Goal: Check status: Check status

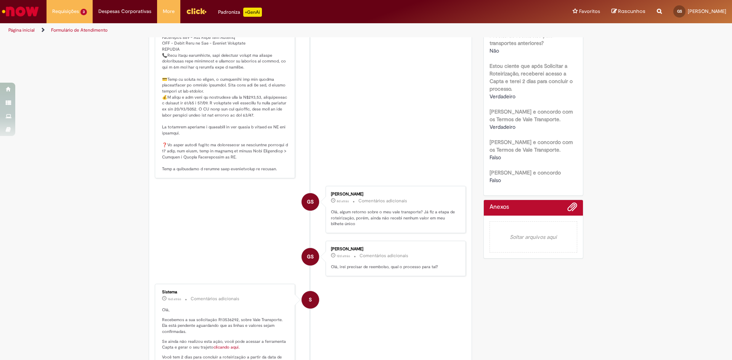
scroll to position [267, 0]
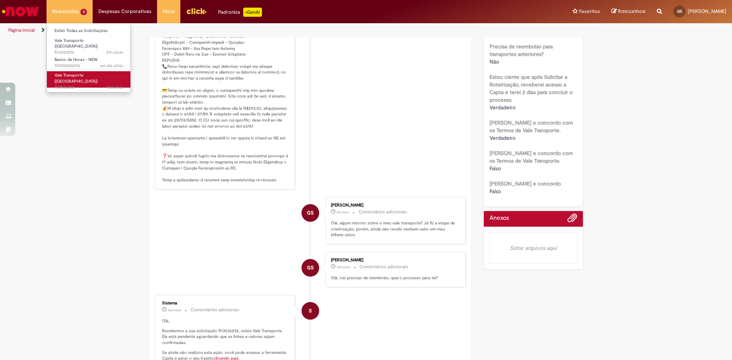
click at [76, 85] on span "16d atrás 16 dias atrás R13536292" at bounding box center [89, 88] width 69 height 6
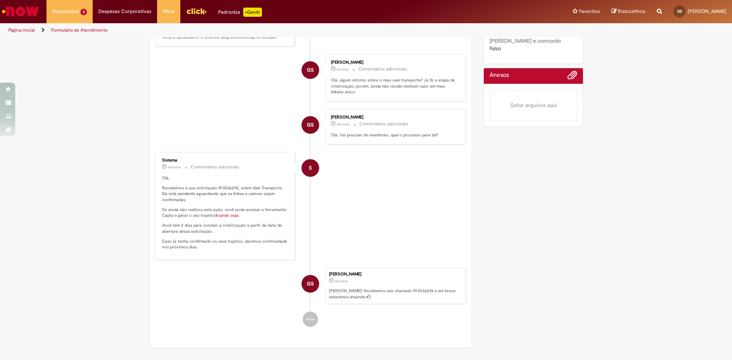
scroll to position [419, 0]
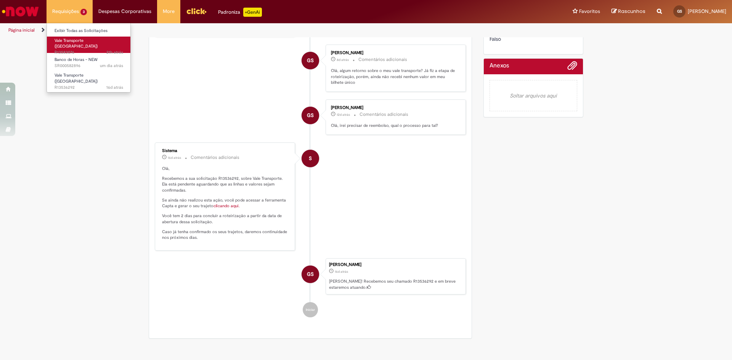
click at [79, 40] on span "Vale Transporte ([GEOGRAPHIC_DATA])" at bounding box center [76, 44] width 43 height 12
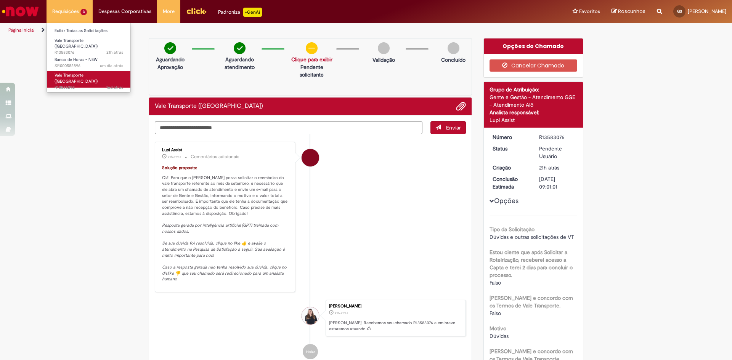
click at [79, 73] on span "Vale Transporte ([GEOGRAPHIC_DATA])" at bounding box center [76, 78] width 43 height 12
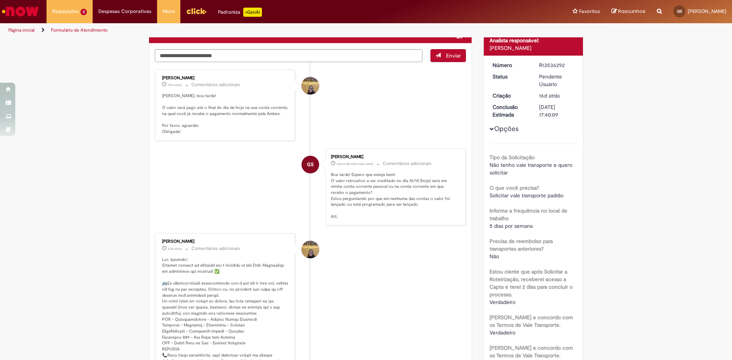
scroll to position [76, 0]
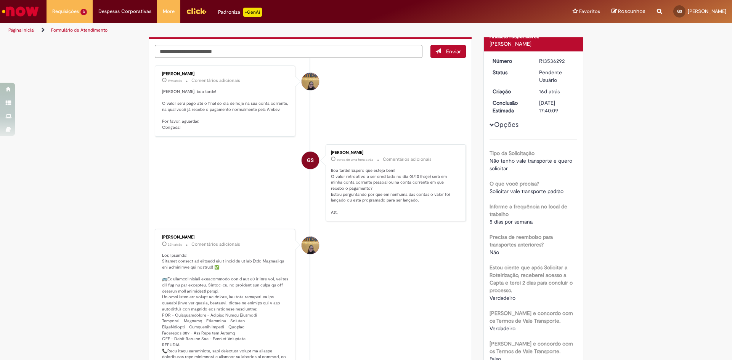
click at [219, 53] on textarea "Digite sua mensagem aqui..." at bounding box center [289, 51] width 268 height 13
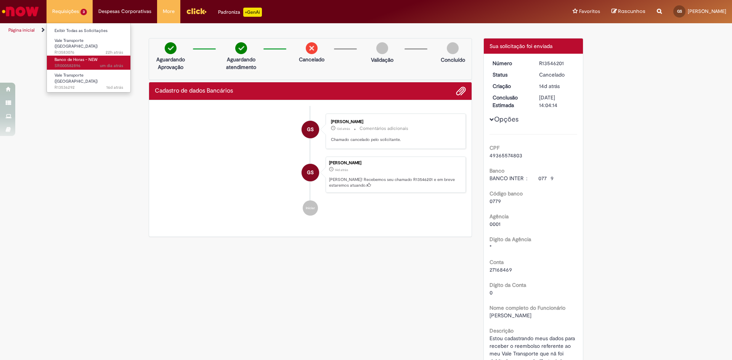
click at [82, 63] on span "um dia atrás um dia atrás SR000582896" at bounding box center [89, 66] width 69 height 6
